Goal: Task Accomplishment & Management: Use online tool/utility

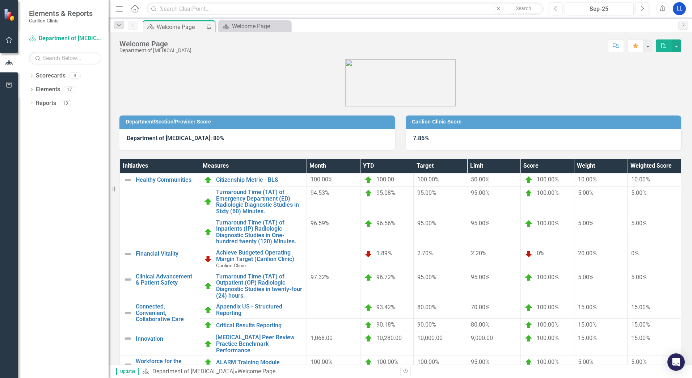
click at [179, 28] on div "Welcome Page" at bounding box center [181, 26] width 48 height 9
click at [231, 307] on link "Appendix US - Structured Reporting" at bounding box center [259, 309] width 87 height 13
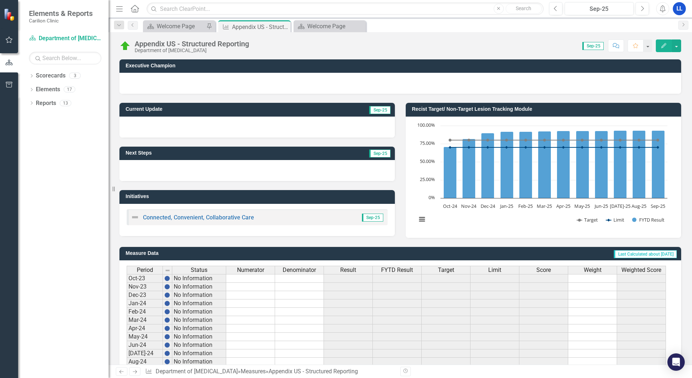
scroll to position [128, 0]
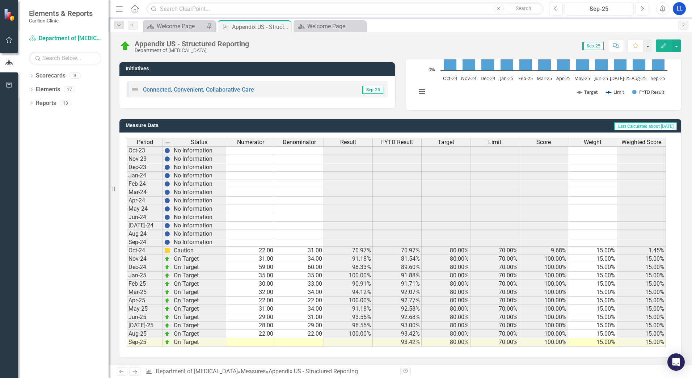
drag, startPoint x: 263, startPoint y: 338, endPoint x: 267, endPoint y: 342, distance: 4.6
click at [127, 338] on div "Period Status Numerator Denominator Result FYTD Result Target Limit Score Weigh…" at bounding box center [127, 242] width 0 height 209
click at [264, 343] on td at bounding box center [250, 342] width 49 height 8
type textarea "18"
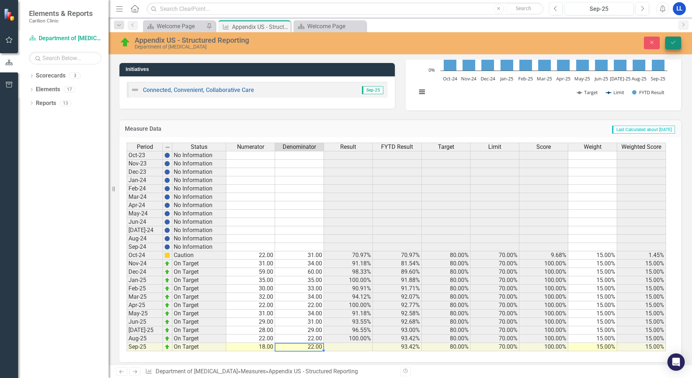
type textarea "22"
click at [675, 41] on icon "Save" at bounding box center [673, 42] width 7 height 5
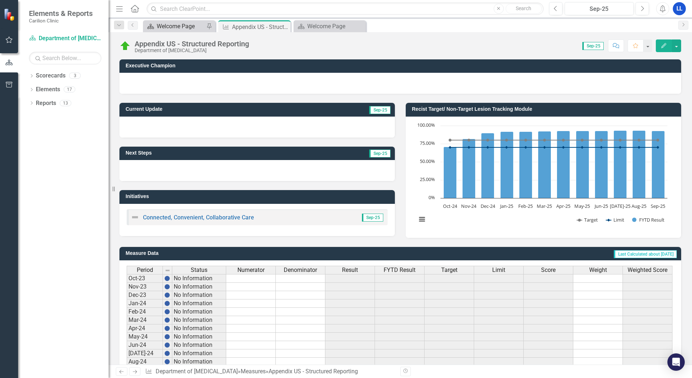
click at [171, 24] on div "Welcome Page" at bounding box center [181, 26] width 48 height 9
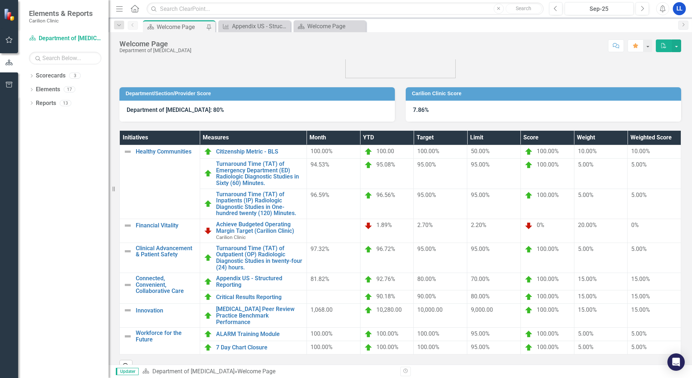
scroll to position [37, 0]
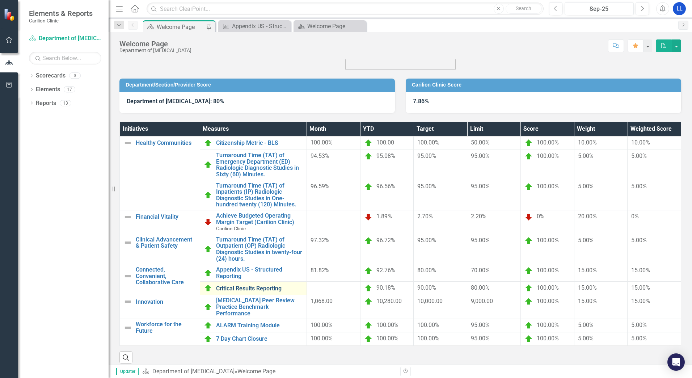
click at [248, 288] on link "Critical Results Reporting" at bounding box center [259, 288] width 87 height 7
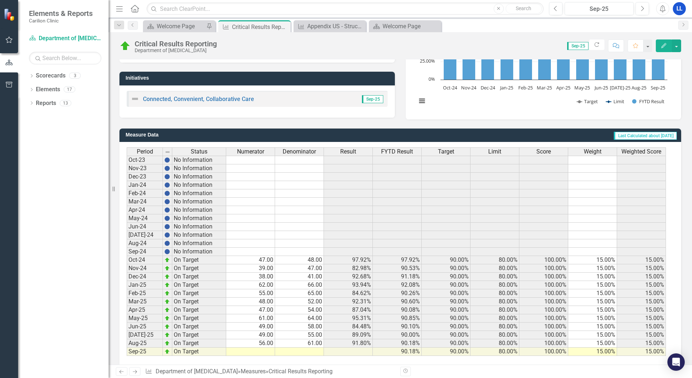
scroll to position [128, 0]
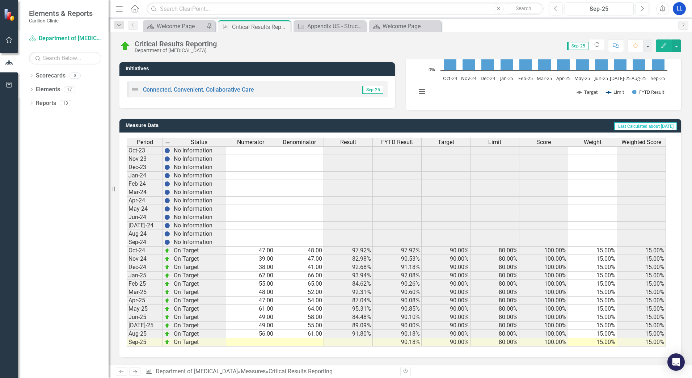
click at [258, 340] on td at bounding box center [250, 342] width 49 height 8
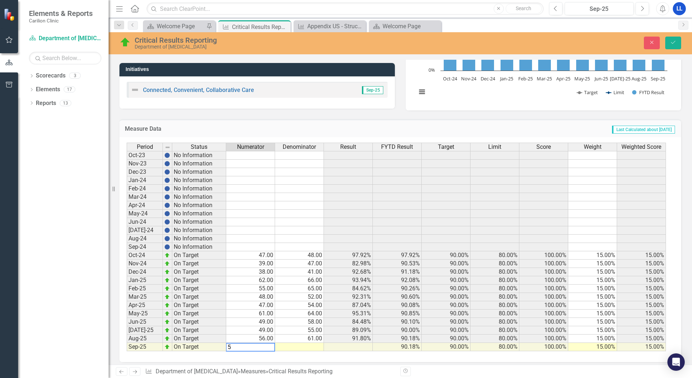
type textarea "59"
type textarea "72"
click at [677, 43] on button "Save" at bounding box center [674, 43] width 16 height 13
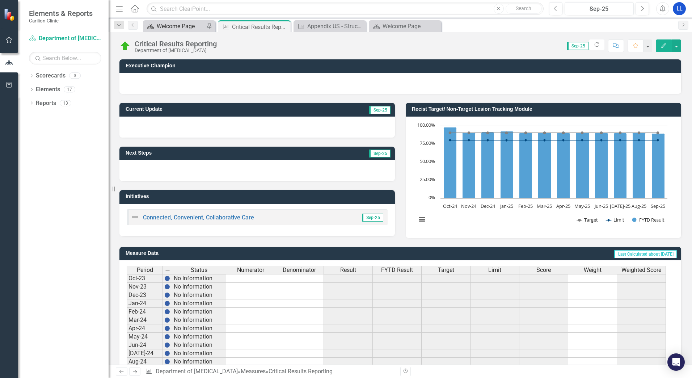
click at [171, 28] on div "Welcome Page" at bounding box center [181, 26] width 48 height 9
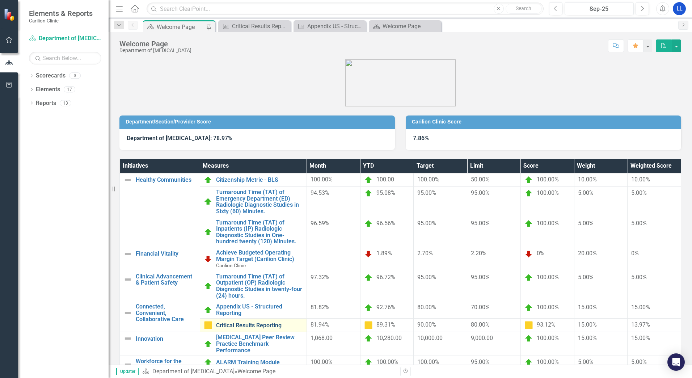
click at [239, 324] on link "Critical Results Reporting" at bounding box center [259, 325] width 87 height 7
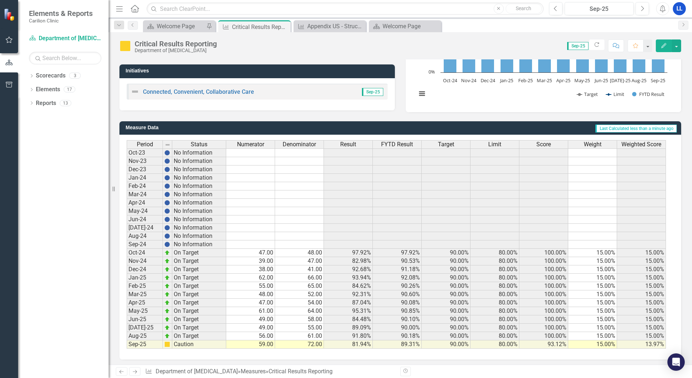
scroll to position [128, 0]
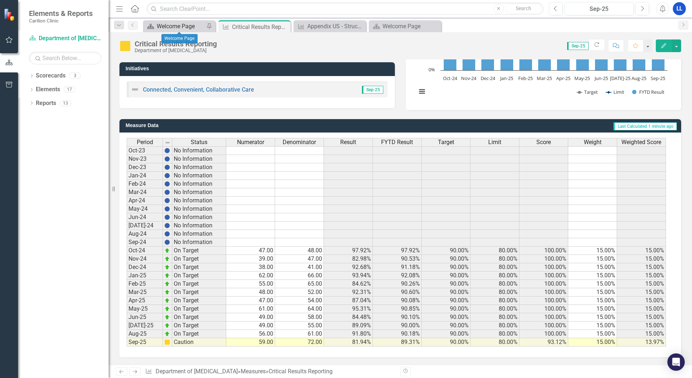
click at [192, 26] on div "Welcome Page" at bounding box center [181, 26] width 48 height 9
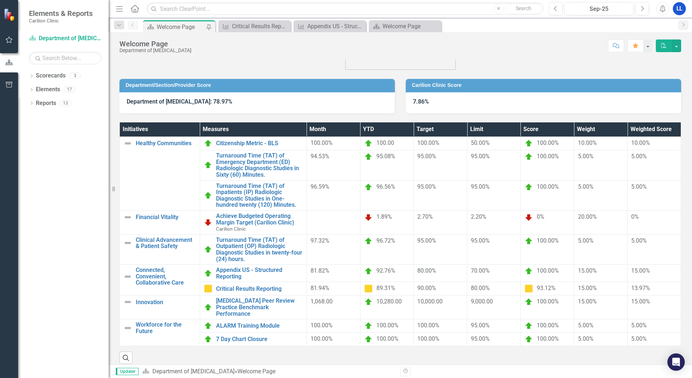
scroll to position [37, 0]
click at [678, 45] on button "button" at bounding box center [676, 45] width 9 height 13
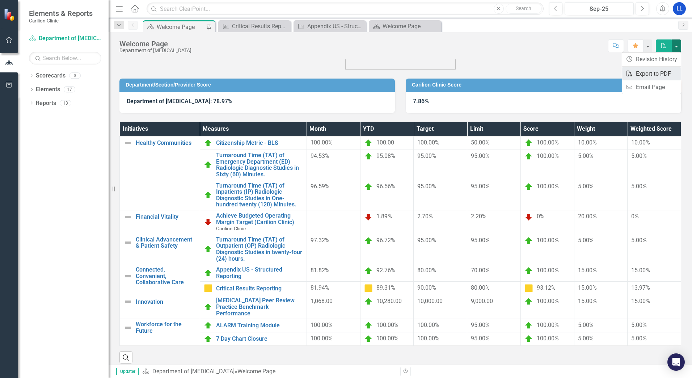
click at [645, 73] on link "PDF Export to PDF" at bounding box center [652, 73] width 59 height 13
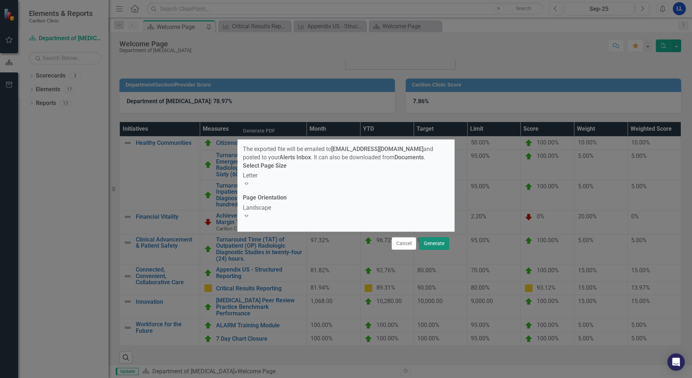
click at [439, 241] on button "Generate" at bounding box center [434, 243] width 30 height 13
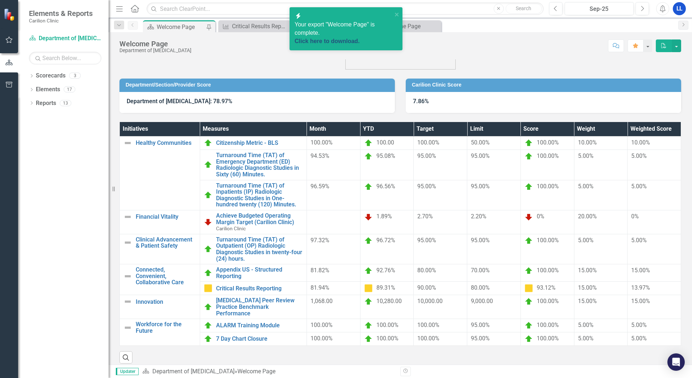
click at [333, 38] on link "Click here to download." at bounding box center [327, 41] width 65 height 6
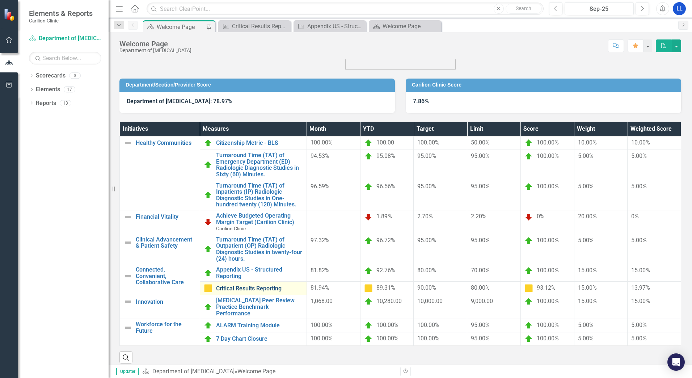
click at [235, 289] on link "Critical Results Reporting" at bounding box center [259, 288] width 87 height 7
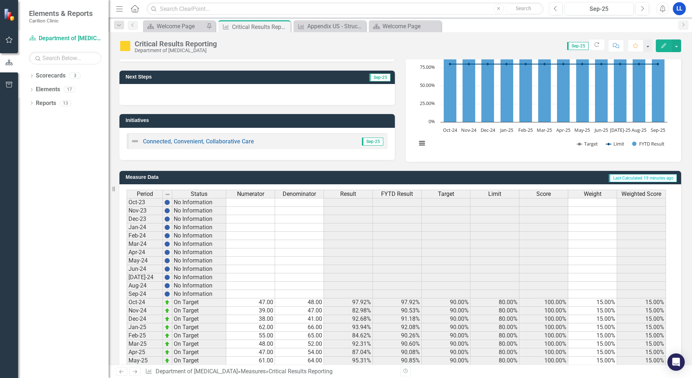
scroll to position [128, 0]
